Goal: Check status: Check status

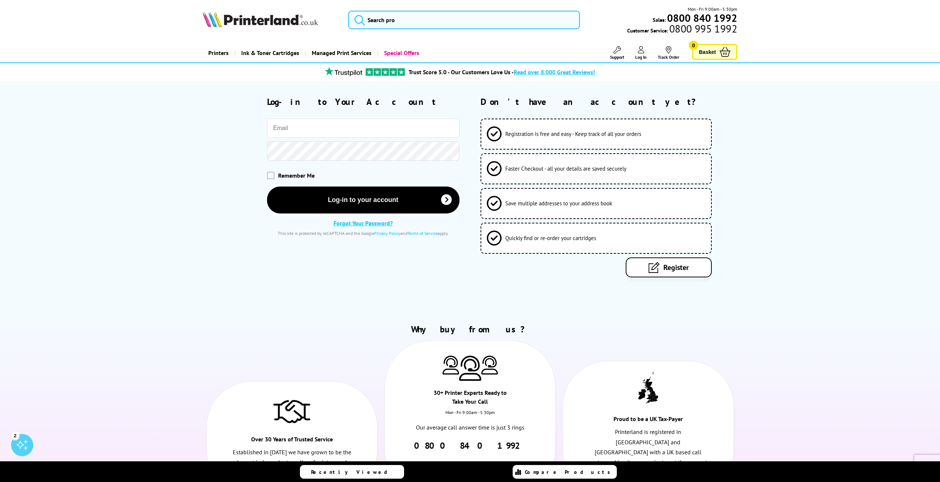
click at [289, 128] on input "email" at bounding box center [363, 128] width 192 height 19
type input "[PERSON_NAME][EMAIL_ADDRESS][DOMAIN_NAME]"
click at [267, 186] on button "Log-in to your account" at bounding box center [363, 199] width 192 height 27
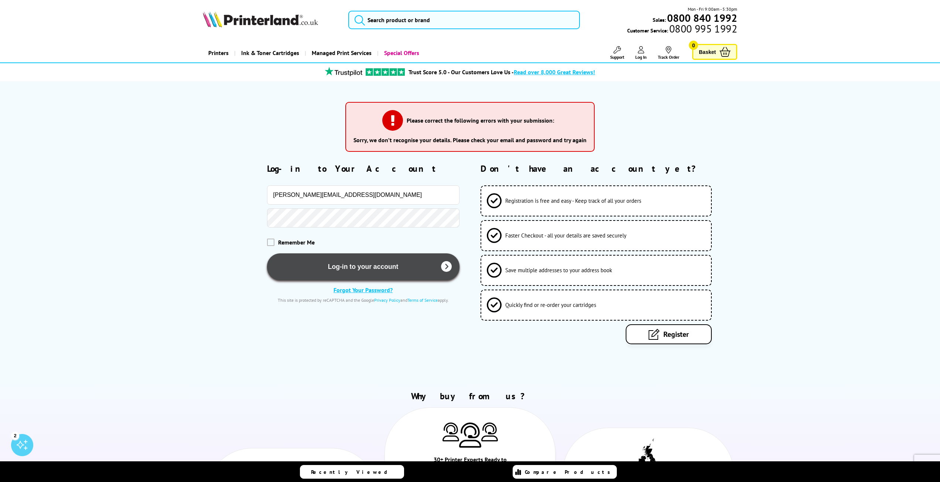
click at [350, 268] on button "Log-in to your account" at bounding box center [363, 266] width 192 height 27
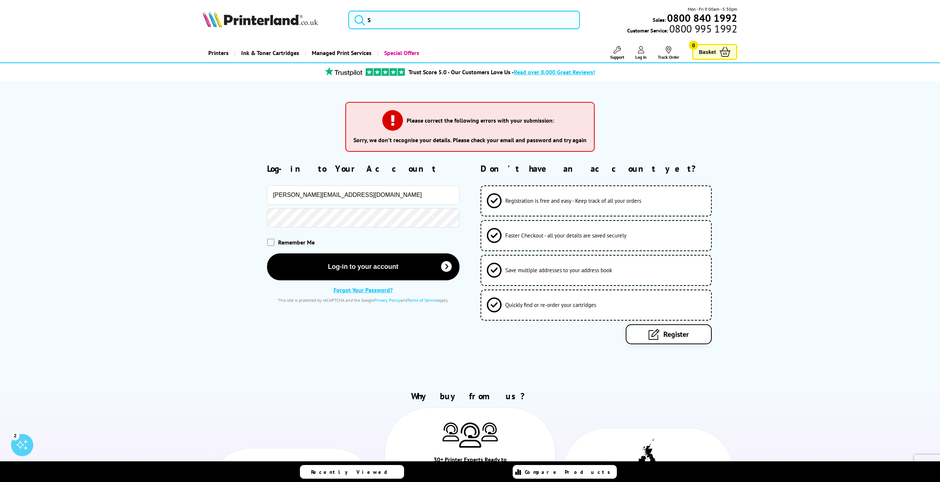
drag, startPoint x: 279, startPoint y: 196, endPoint x: 283, endPoint y: 205, distance: 9.8
click at [279, 196] on input "[PERSON_NAME][EMAIL_ADDRESS][DOMAIN_NAME]" at bounding box center [363, 194] width 192 height 19
type input "neil@plexiouk.com"
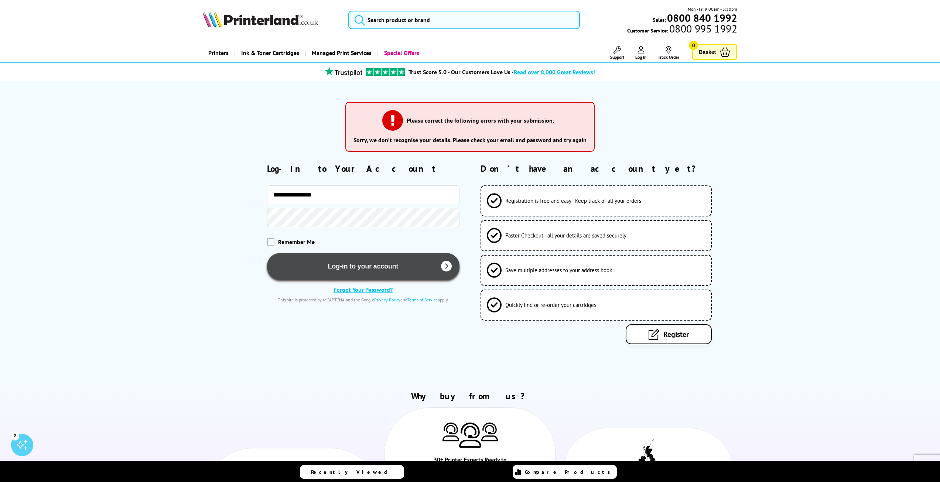
click at [338, 262] on button "Log-in to your account" at bounding box center [363, 266] width 192 height 27
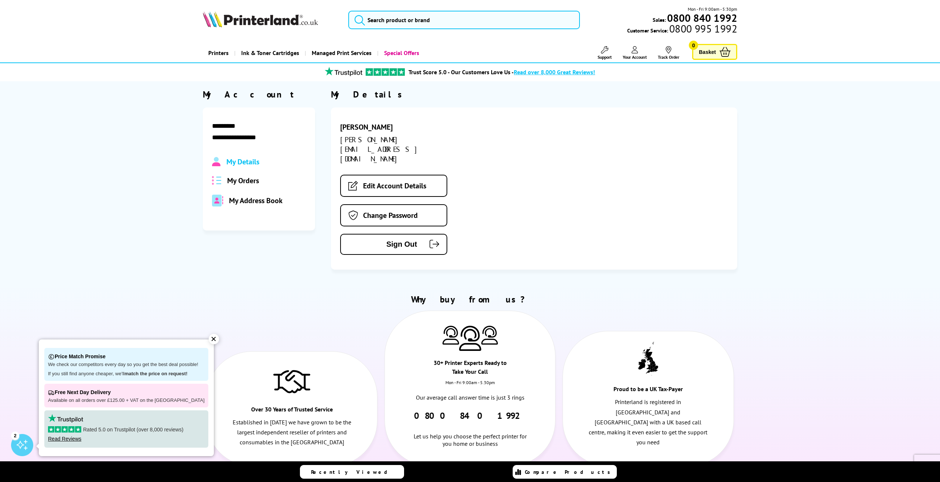
click at [248, 181] on span "My Orders" at bounding box center [243, 181] width 32 height 10
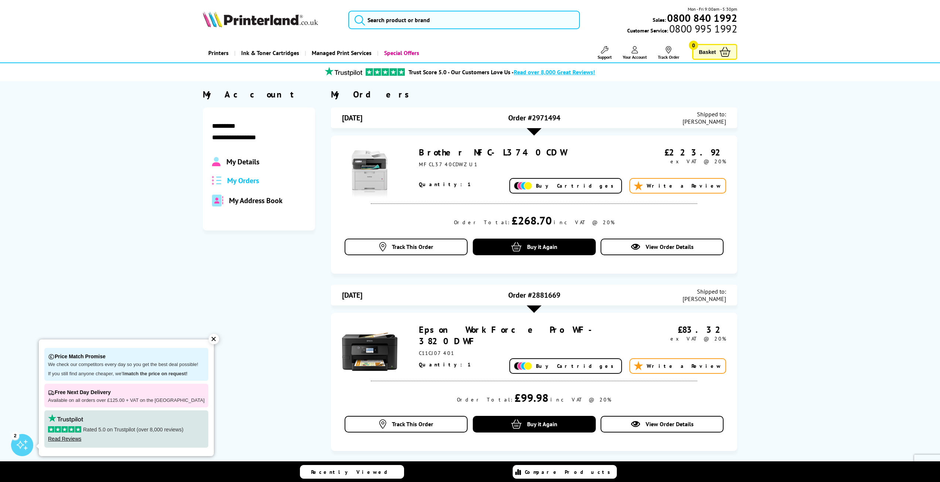
click at [209, 336] on div "✕" at bounding box center [214, 339] width 10 height 10
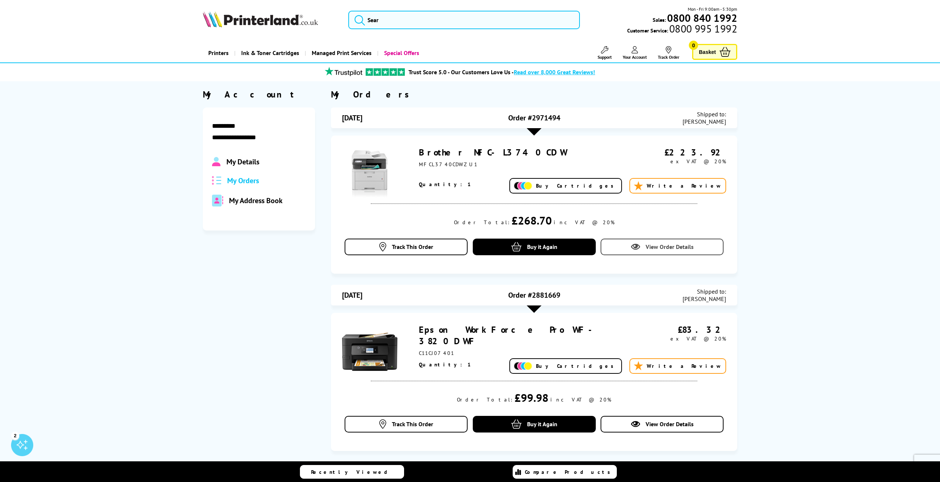
click at [676, 246] on span "View Order Details" at bounding box center [670, 246] width 48 height 7
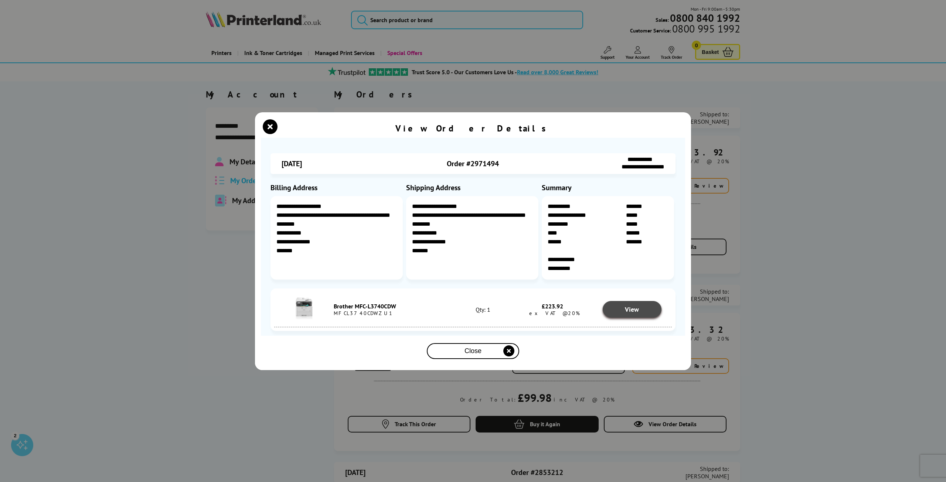
click at [632, 309] on span "View" at bounding box center [632, 309] width 14 height 8
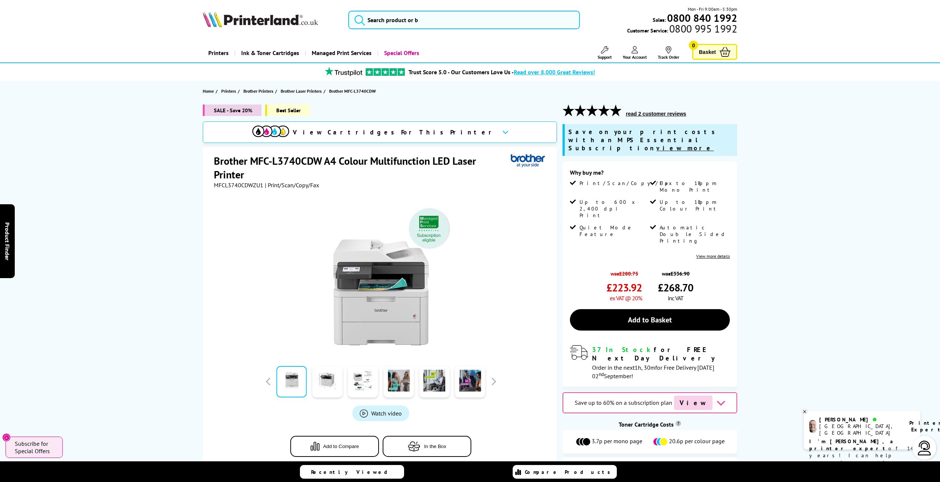
click at [633, 50] on icon at bounding box center [635, 49] width 7 height 7
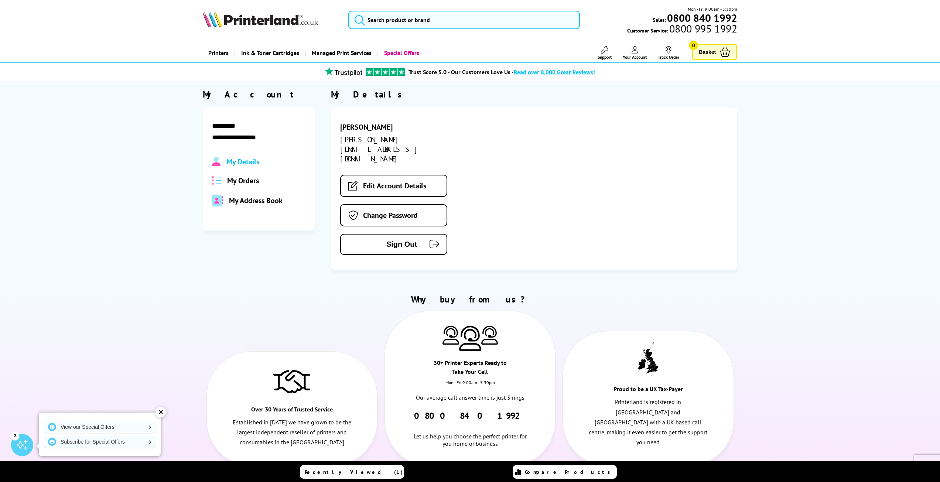
click at [242, 181] on span "My Orders" at bounding box center [243, 181] width 32 height 10
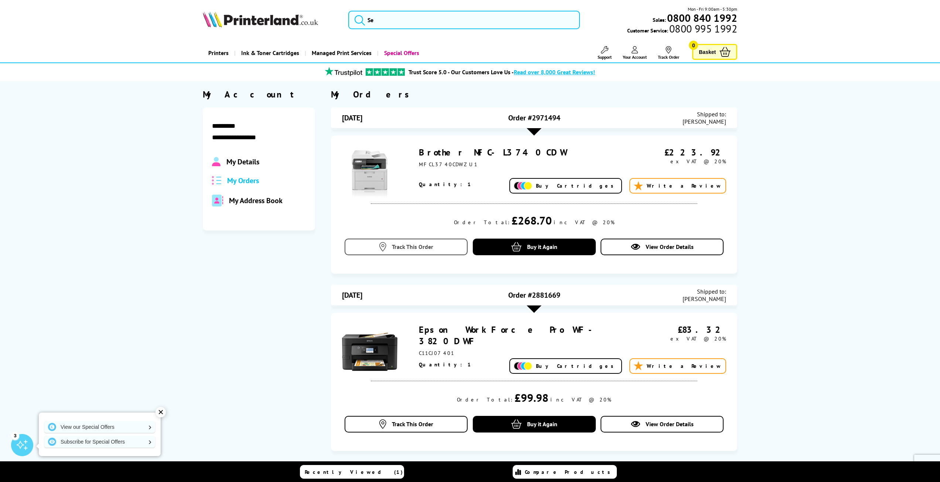
click at [407, 246] on span "Track This Order" at bounding box center [412, 246] width 41 height 7
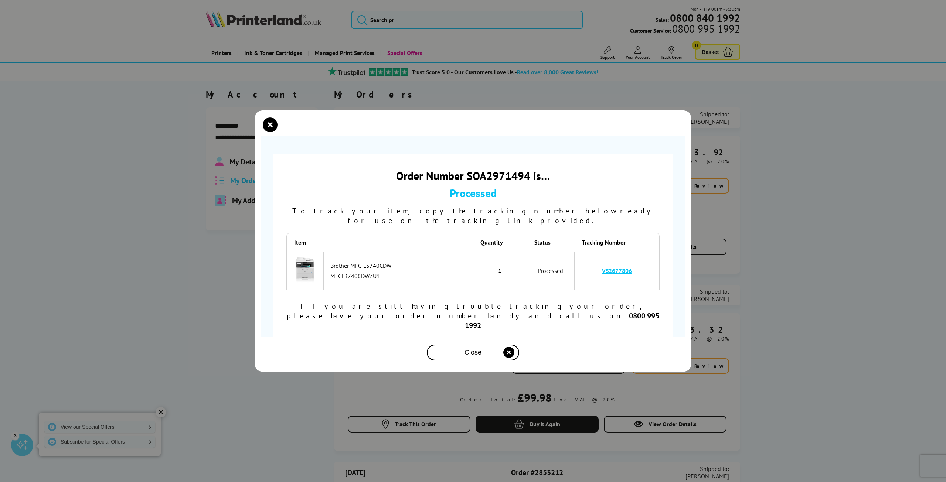
click at [618, 274] on link "VS2677806" at bounding box center [617, 270] width 30 height 7
click at [272, 132] on icon "close modal" at bounding box center [270, 124] width 15 height 15
